Goal: Information Seeking & Learning: Learn about a topic

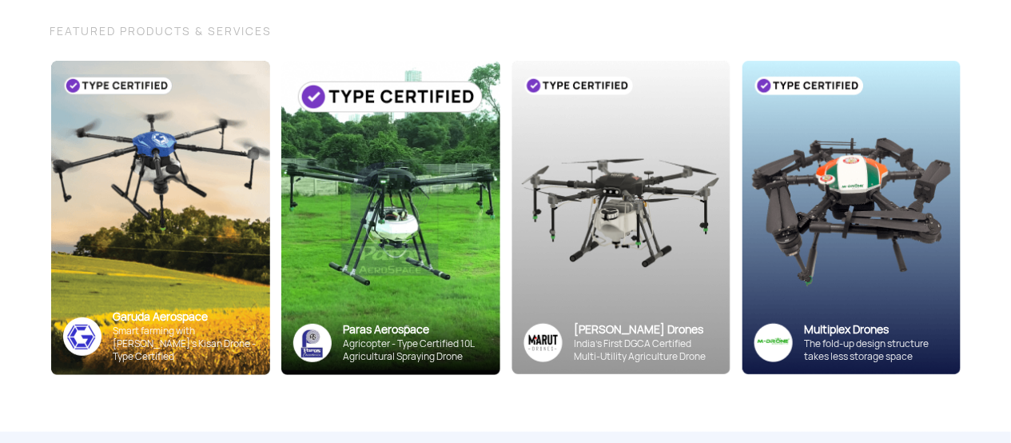
scroll to position [160, 0]
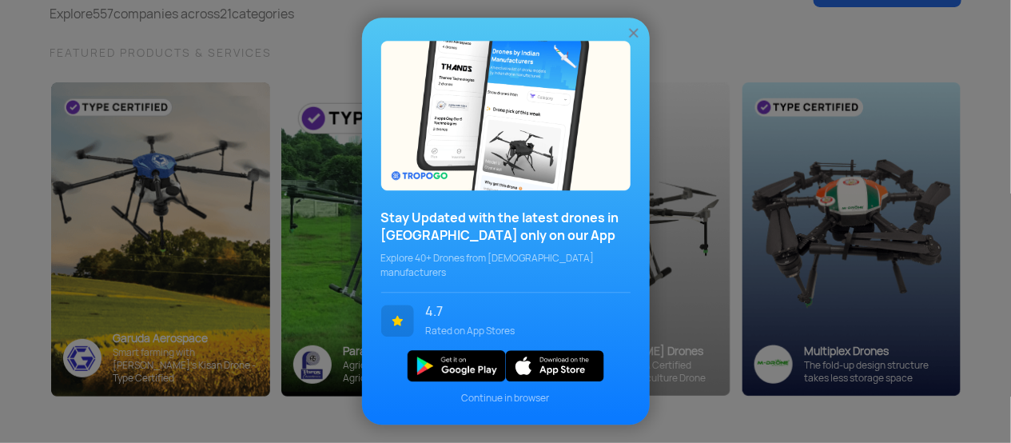
click at [631, 35] on img at bounding box center [634, 34] width 16 height 16
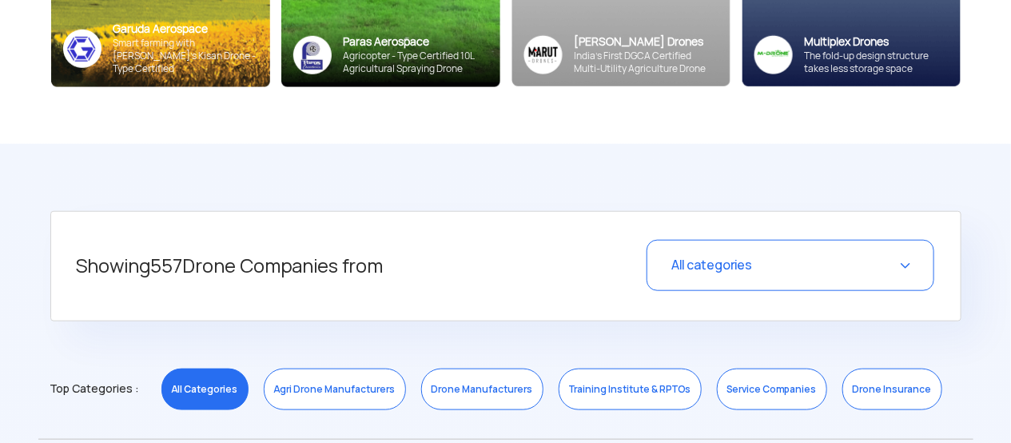
scroll to position [559, 0]
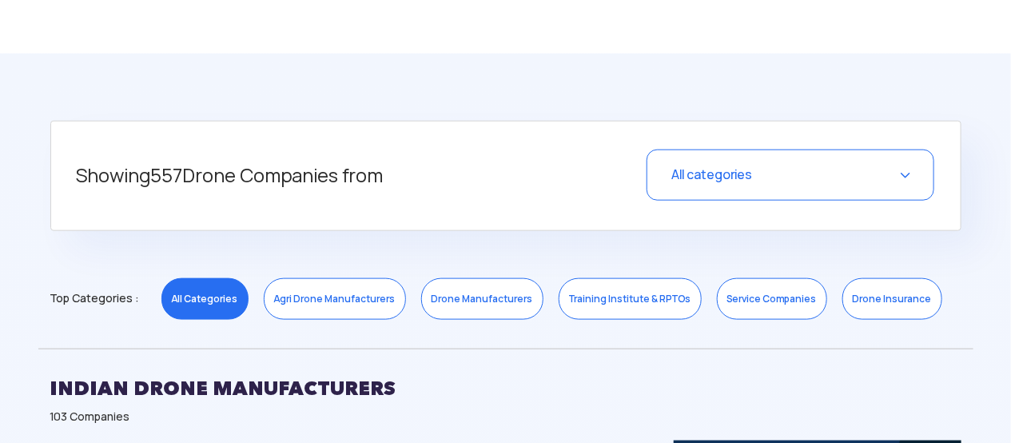
click at [489, 292] on link "Drone Manufacturers" at bounding box center [482, 299] width 122 height 42
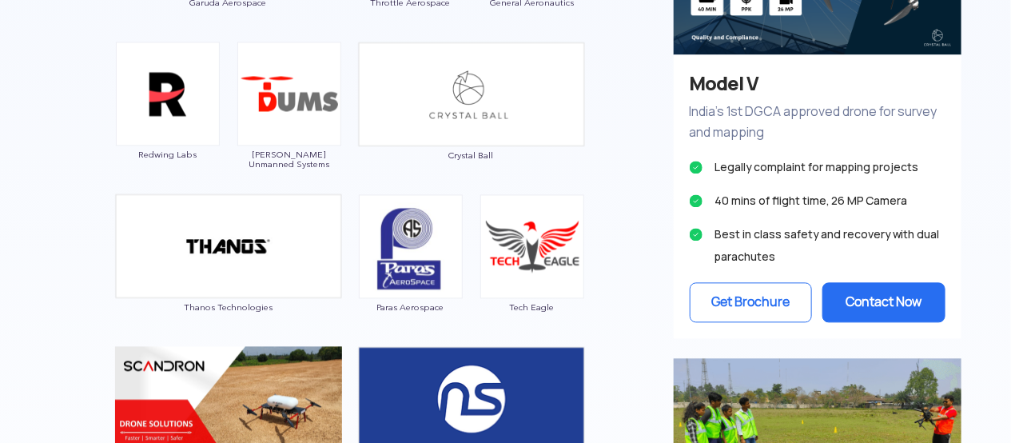
scroll to position [959, 0]
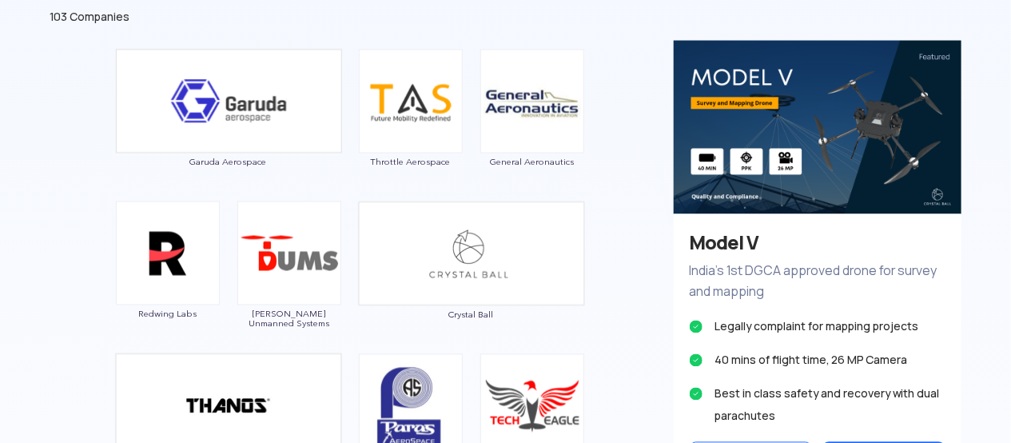
drag, startPoint x: 532, startPoint y: 121, endPoint x: 87, endPoint y: 148, distance: 445.9
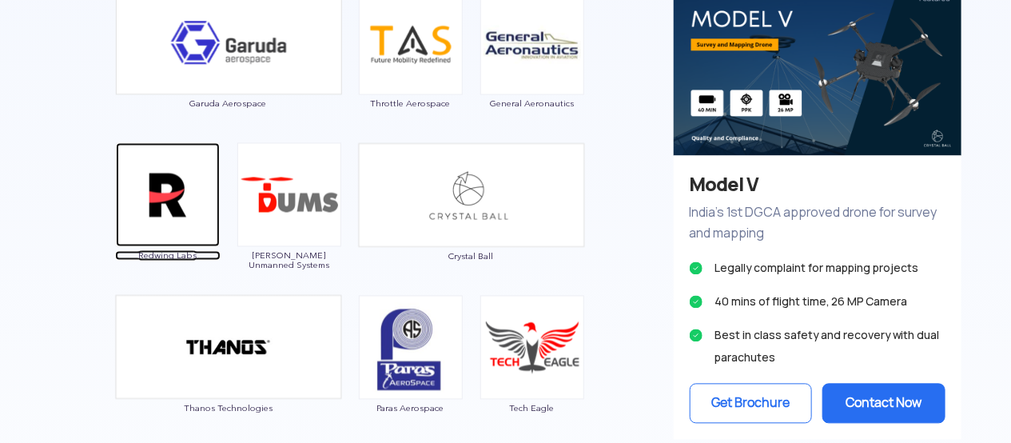
scroll to position [1119, 0]
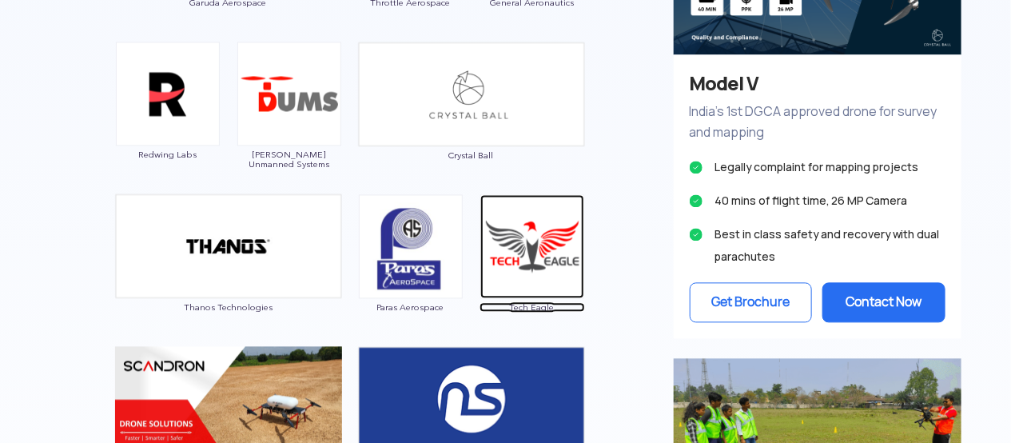
click at [541, 253] on img at bounding box center [532, 246] width 104 height 104
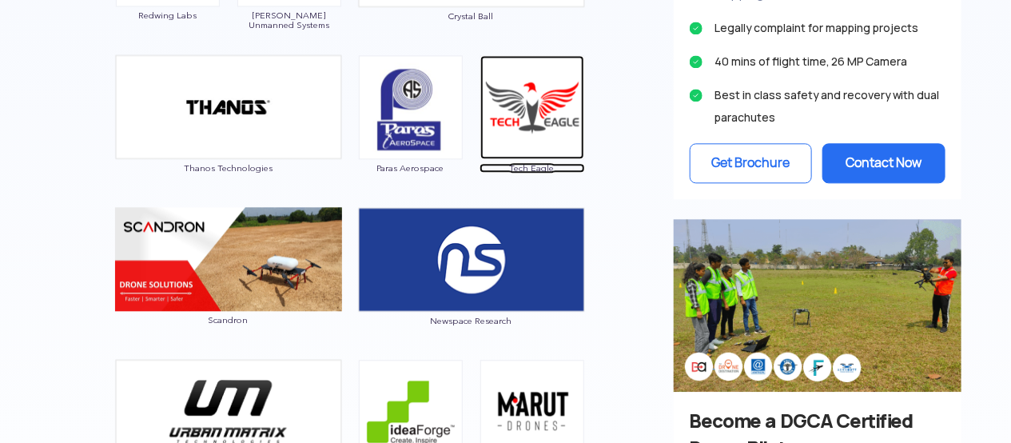
scroll to position [1279, 0]
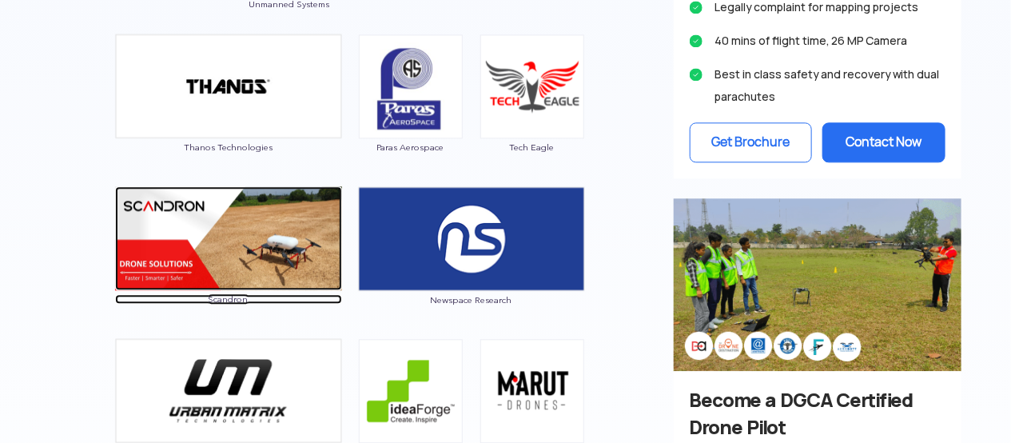
click at [285, 199] on img at bounding box center [228, 238] width 227 height 104
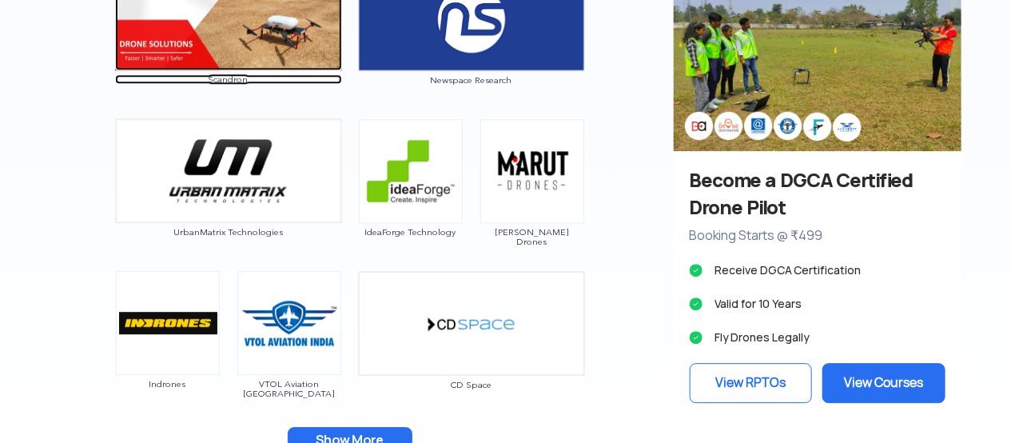
scroll to position [1504, 0]
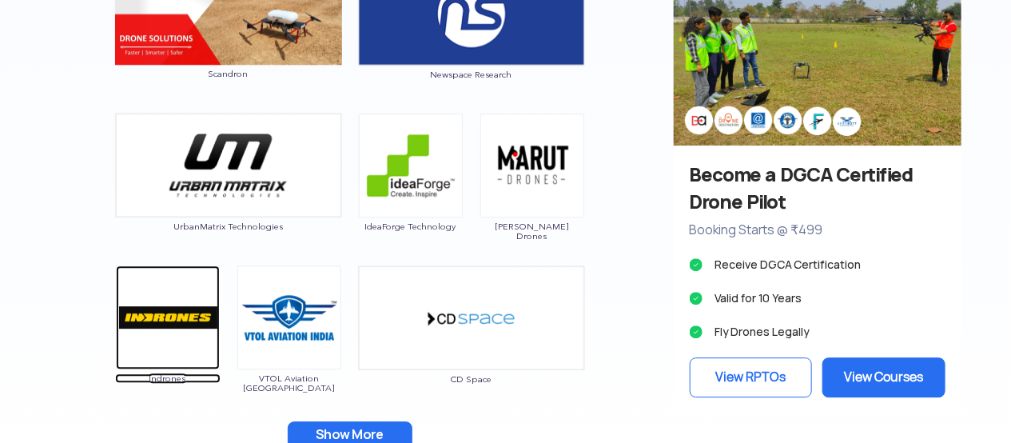
click at [170, 312] on img at bounding box center [168, 317] width 104 height 104
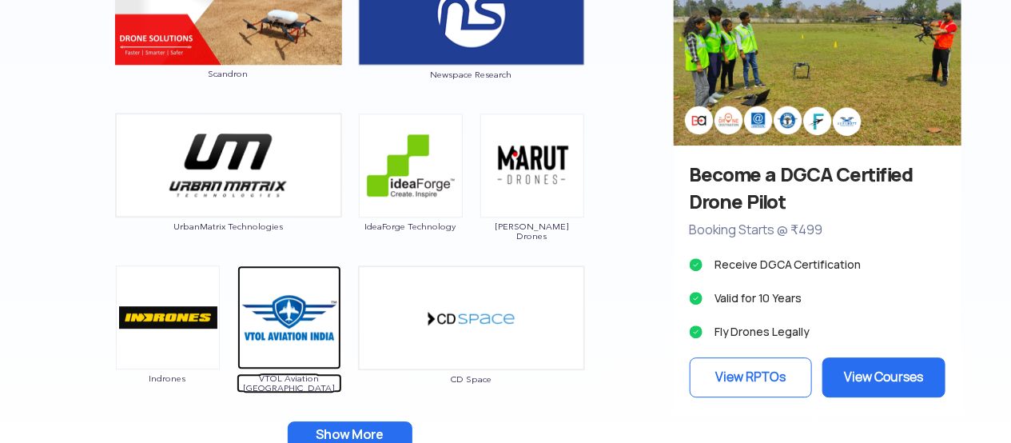
click at [289, 330] on img at bounding box center [289, 317] width 104 height 104
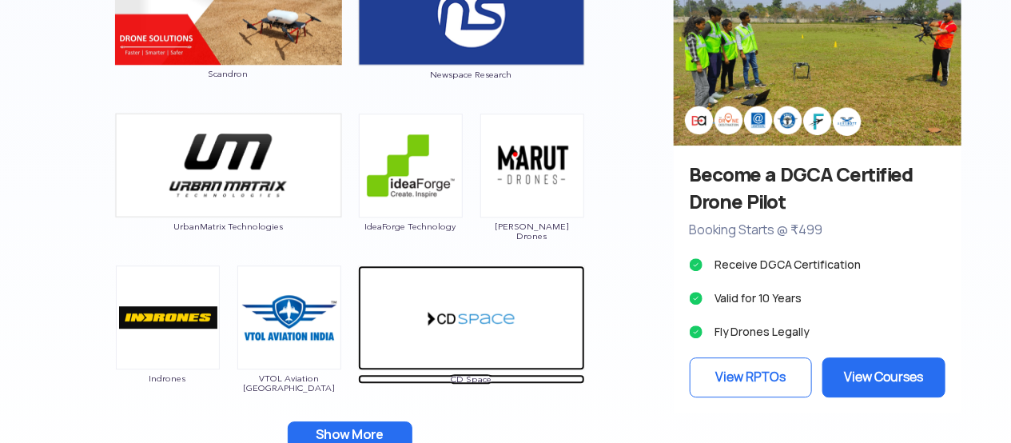
click at [420, 324] on img at bounding box center [471, 317] width 227 height 105
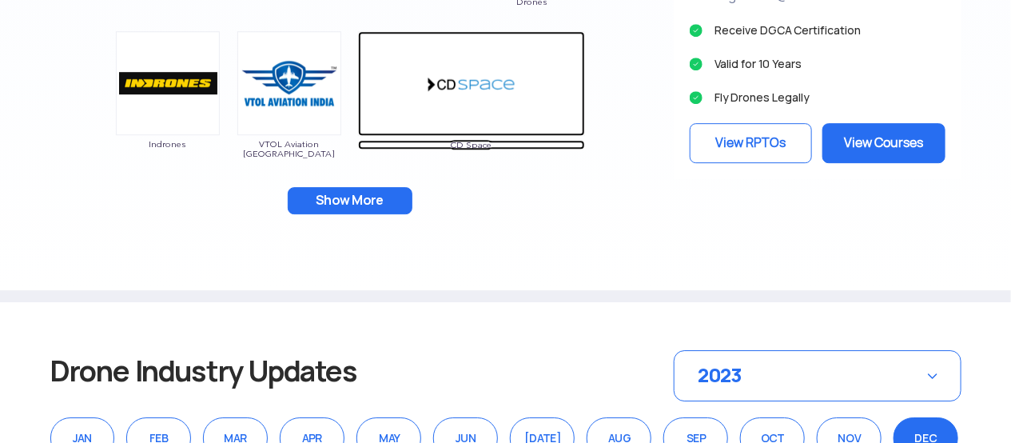
scroll to position [1743, 0]
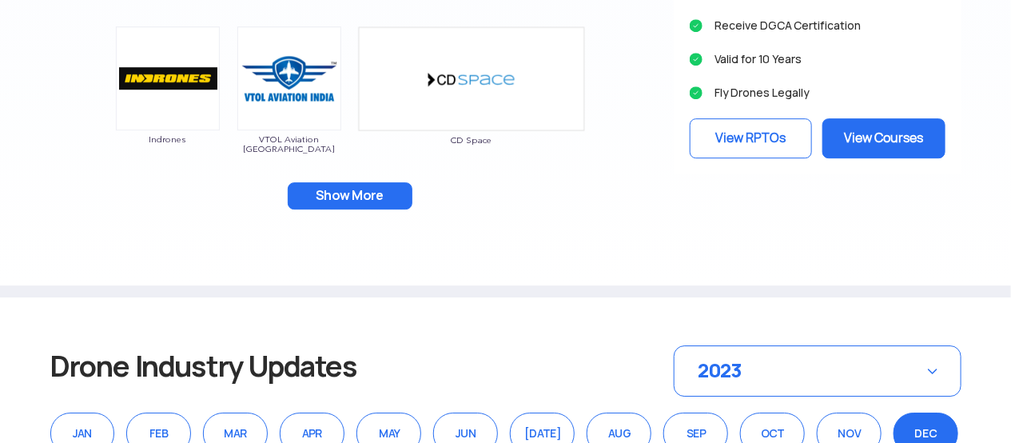
click at [388, 197] on button "Show More" at bounding box center [350, 195] width 125 height 27
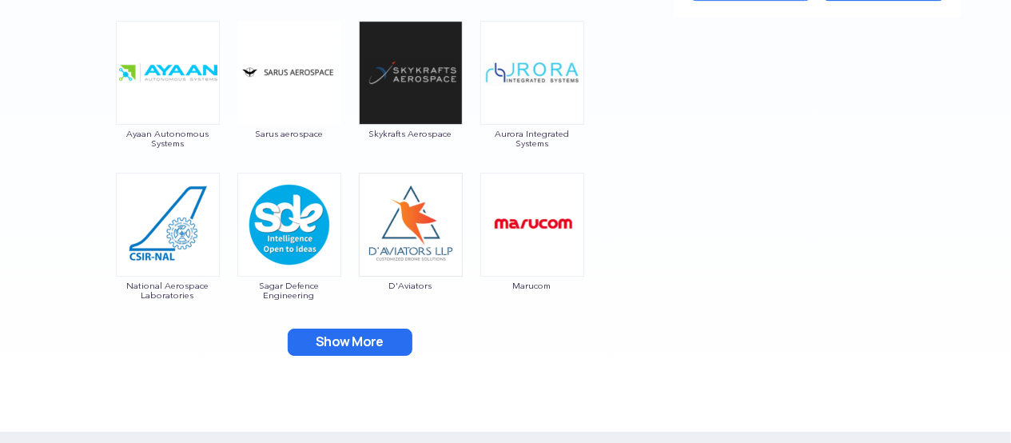
scroll to position [1903, 0]
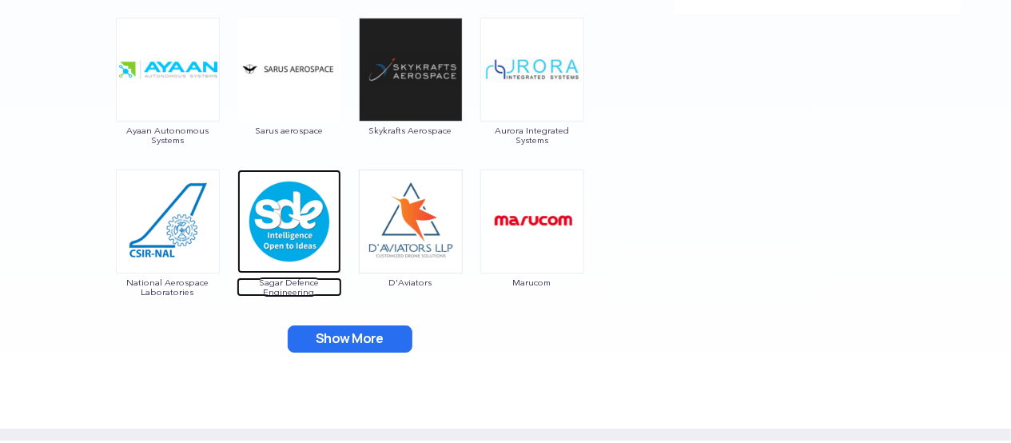
click at [298, 233] on img at bounding box center [289, 221] width 104 height 104
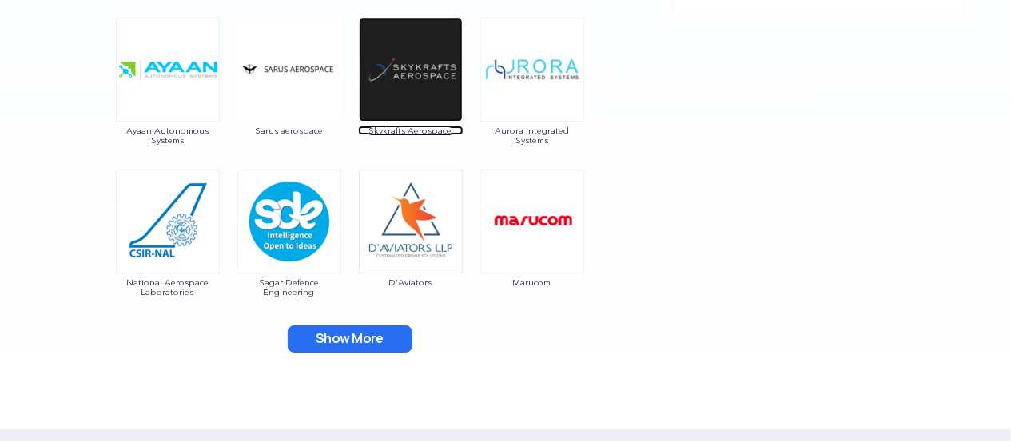
click at [419, 88] on img at bounding box center [411, 70] width 104 height 104
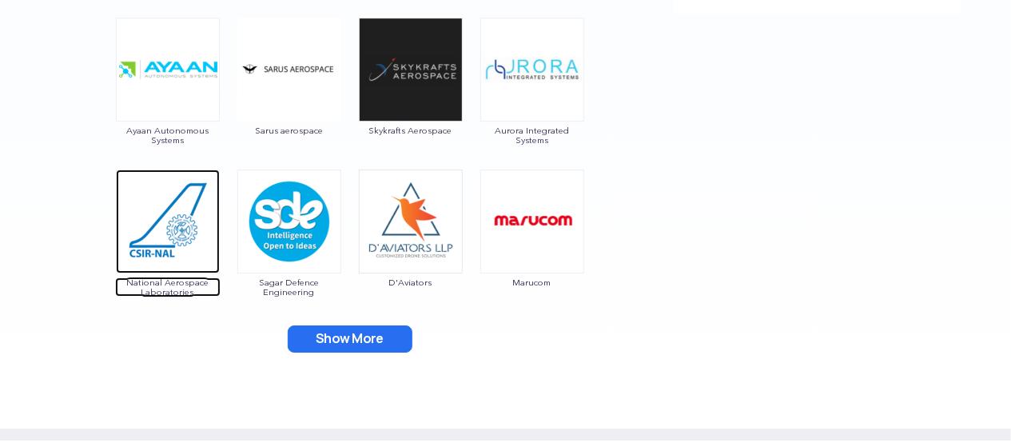
click at [156, 215] on img at bounding box center [168, 221] width 104 height 104
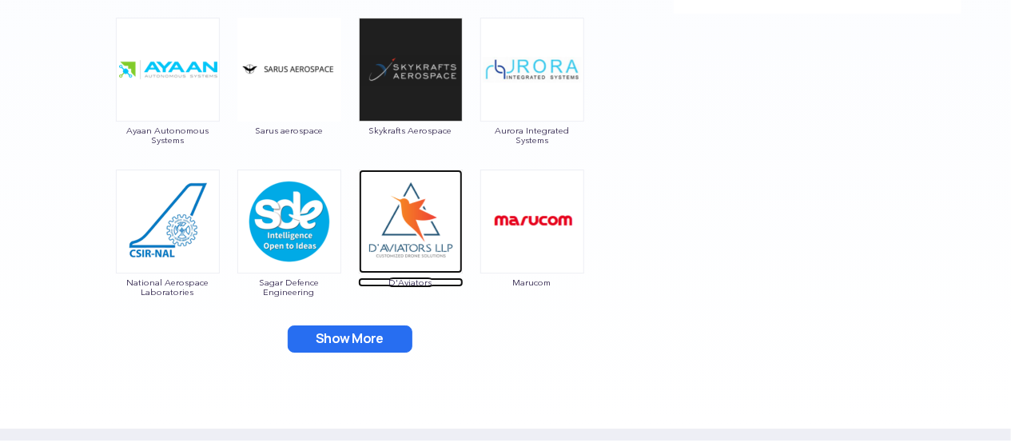
click at [410, 217] on img at bounding box center [411, 221] width 104 height 104
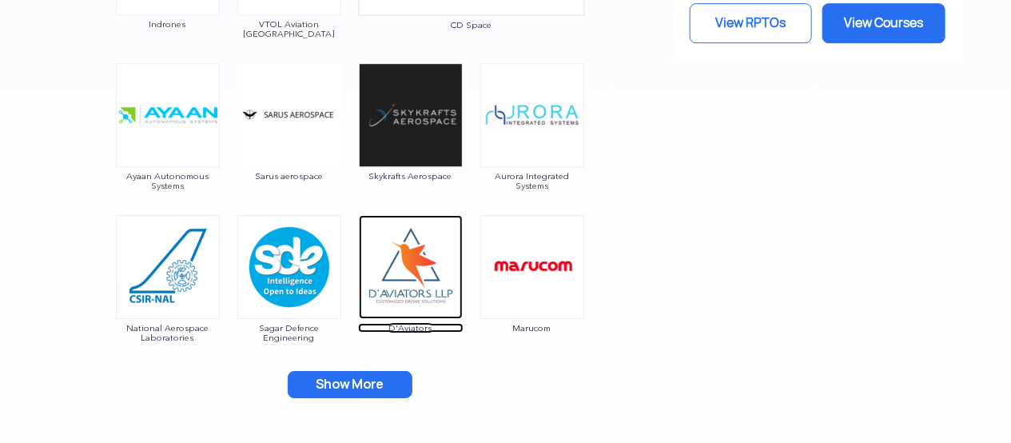
scroll to position [1824, 0]
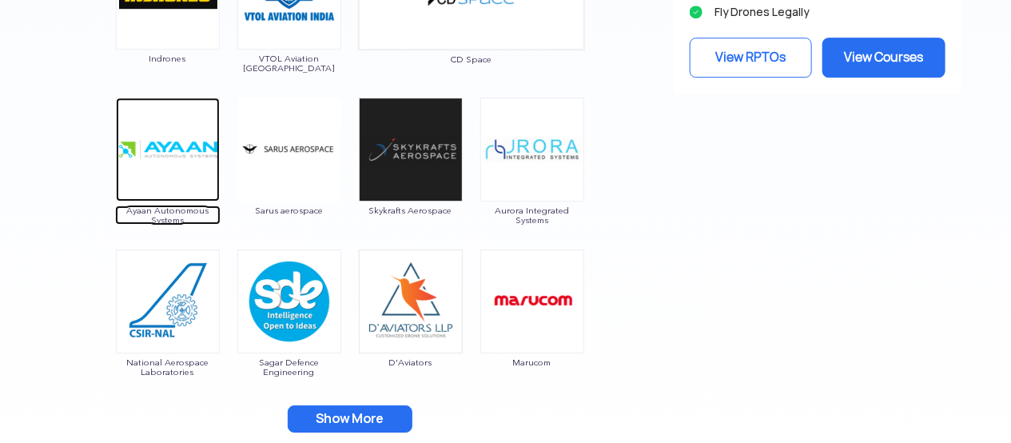
click at [184, 155] on img at bounding box center [168, 149] width 104 height 104
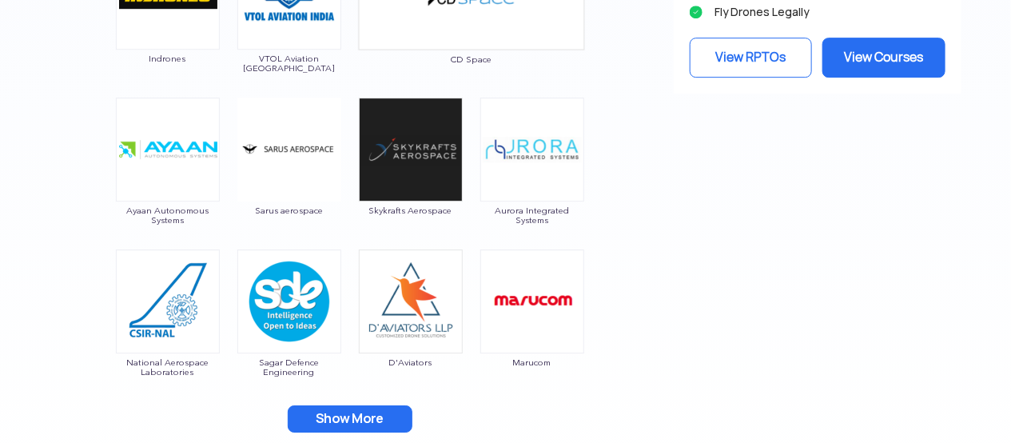
click at [366, 407] on button "Show More" at bounding box center [350, 418] width 125 height 27
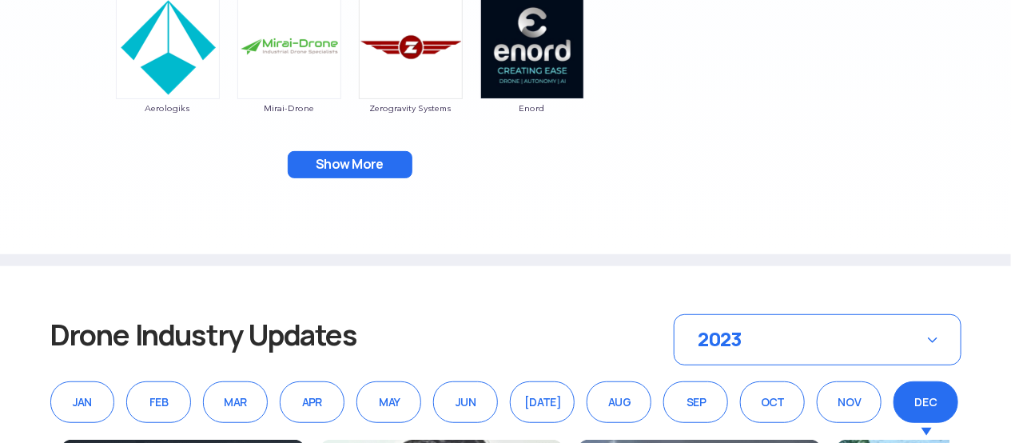
scroll to position [2382, 0]
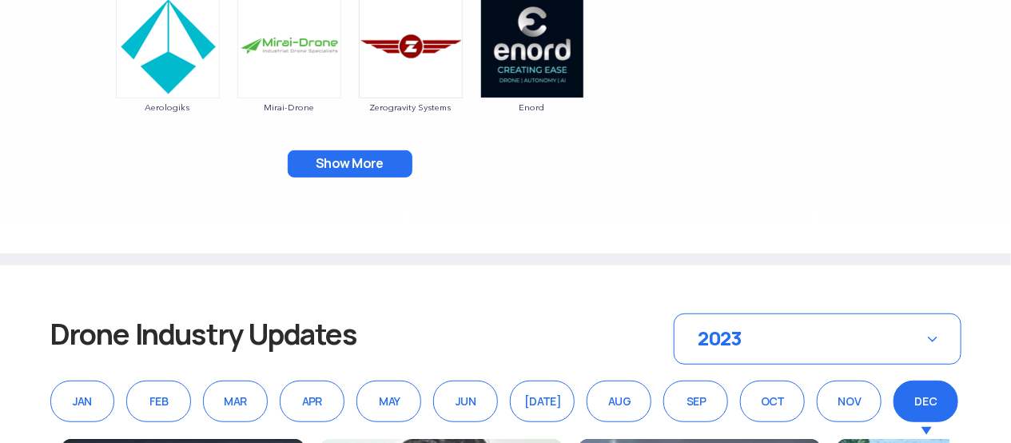
click at [374, 151] on button "Show More" at bounding box center [350, 163] width 125 height 27
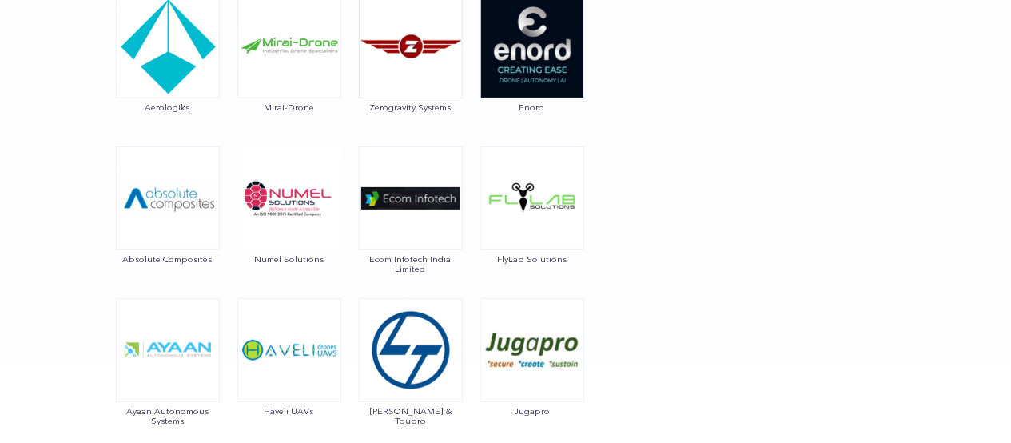
scroll to position [2463, 0]
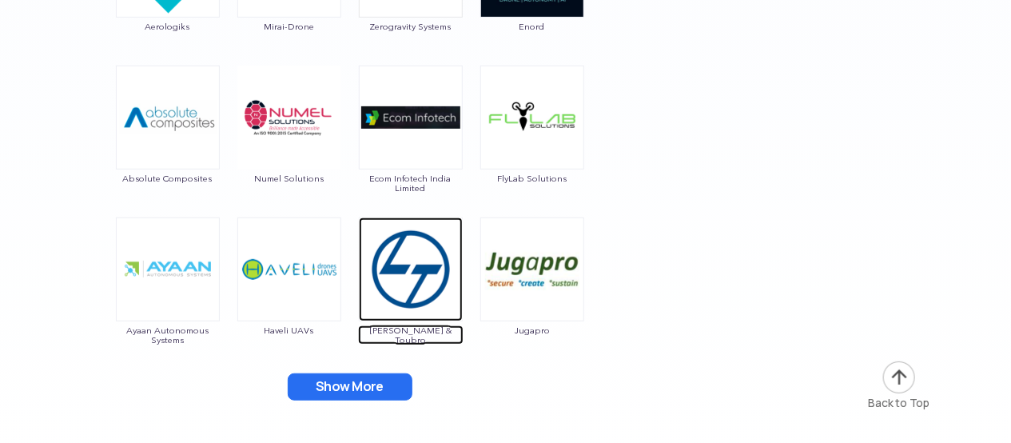
click at [424, 266] on img at bounding box center [411, 269] width 104 height 104
